Goal: Transaction & Acquisition: Book appointment/travel/reservation

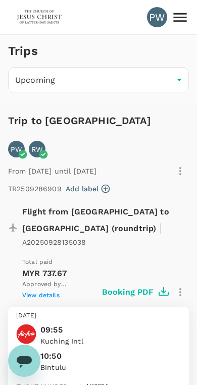
click at [183, 16] on icon at bounding box center [180, 18] width 18 height 18
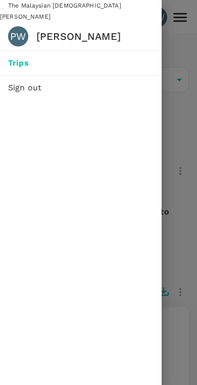
click at [179, 43] on div at bounding box center [98, 192] width 197 height 385
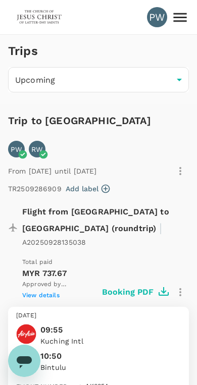
click at [37, 20] on img at bounding box center [39, 17] width 46 height 22
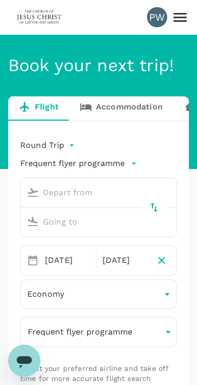
type input "Kuching, [GEOGRAPHIC_DATA] (any)"
type input "Bintulu, [GEOGRAPHIC_DATA] (any)"
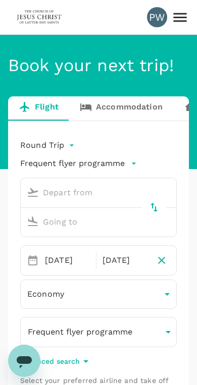
type input "Kuching, [GEOGRAPHIC_DATA] (any)"
type input "Bintulu, [GEOGRAPHIC_DATA] (any)"
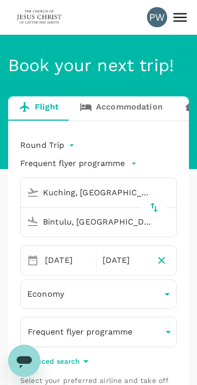
click at [138, 110] on link "Accommodation" at bounding box center [121, 108] width 104 height 24
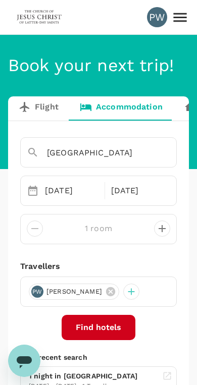
click at [100, 326] on button "Find hotels" at bounding box center [99, 327] width 74 height 25
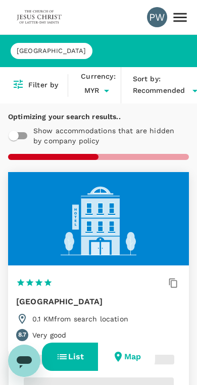
click at [39, 81] on h6 "Filter by" at bounding box center [43, 85] width 30 height 11
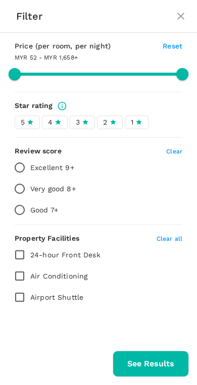
type input "1657.81"
click at [16, 167] on input "Excellent 9+" at bounding box center [19, 167] width 21 height 21
radio input "true"
click at [143, 364] on button "See Results" at bounding box center [150, 364] width 76 height 26
type input "1657.81"
